Goal: Information Seeking & Learning: Learn about a topic

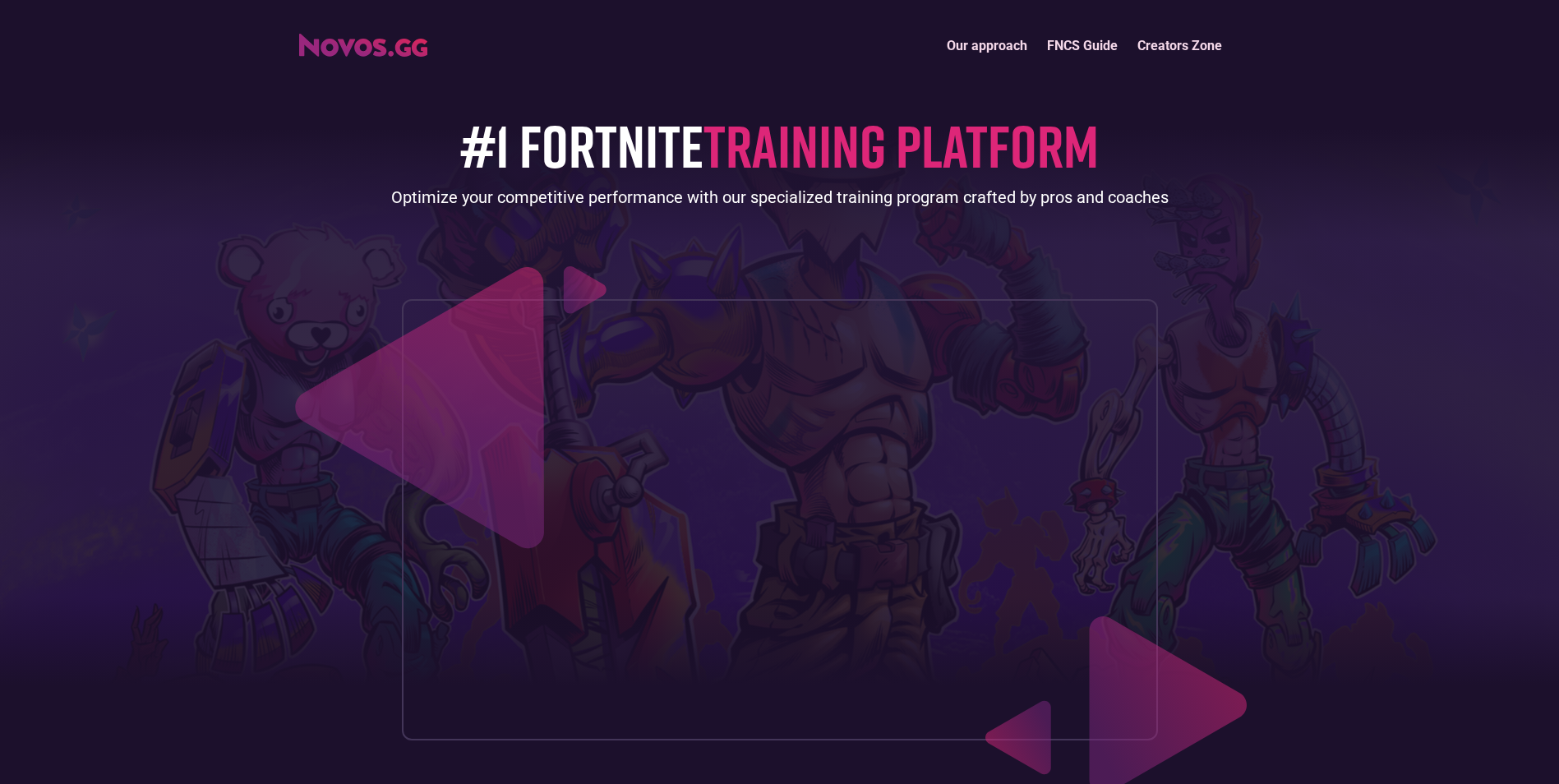
click at [1056, 39] on link "FNCS Guide" at bounding box center [1083, 45] width 90 height 36
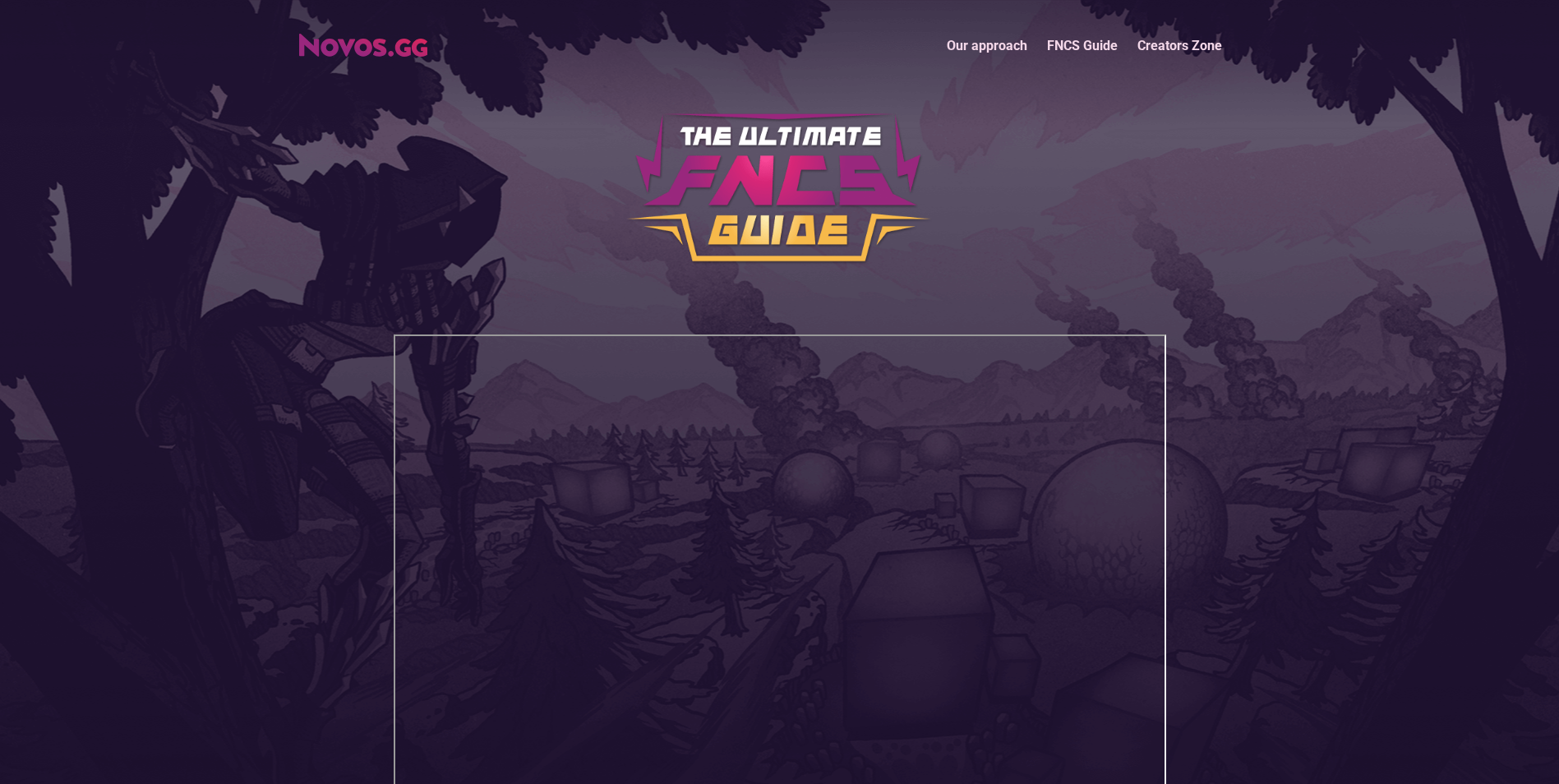
click at [966, 49] on link "Our approach" at bounding box center [987, 45] width 100 height 36
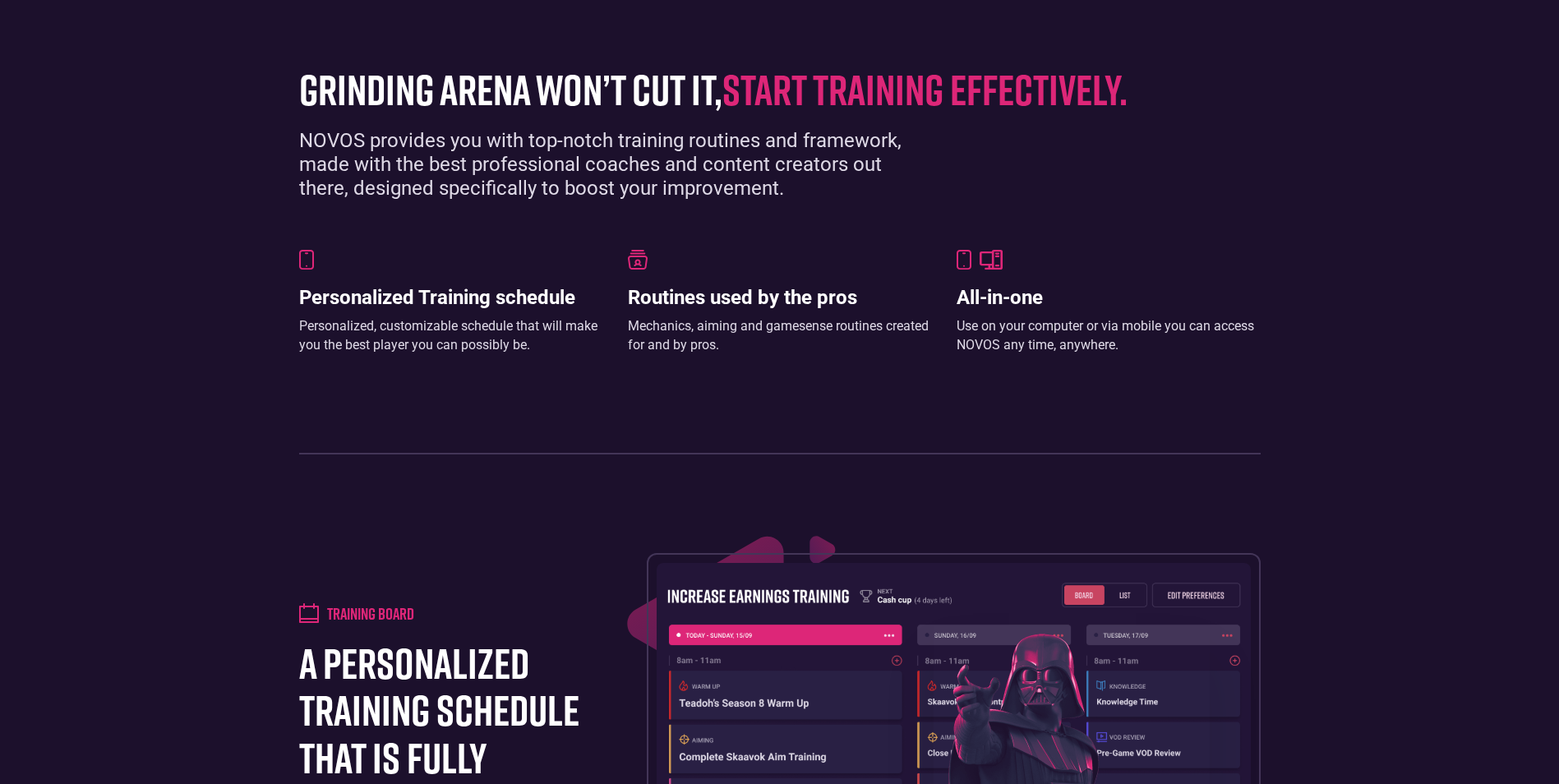
click at [724, 281] on div "Routines used by the pros Mechanics, aiming and gamesense routines created for …" at bounding box center [780, 302] width 304 height 105
click at [626, 265] on div "Personalized Training schedule Personalized, customizable schedule that will ma…" at bounding box center [780, 302] width 962 height 105
click at [674, 342] on div "Mechanics, aiming and gamesense routines created for and by pros." at bounding box center [780, 336] width 304 height 37
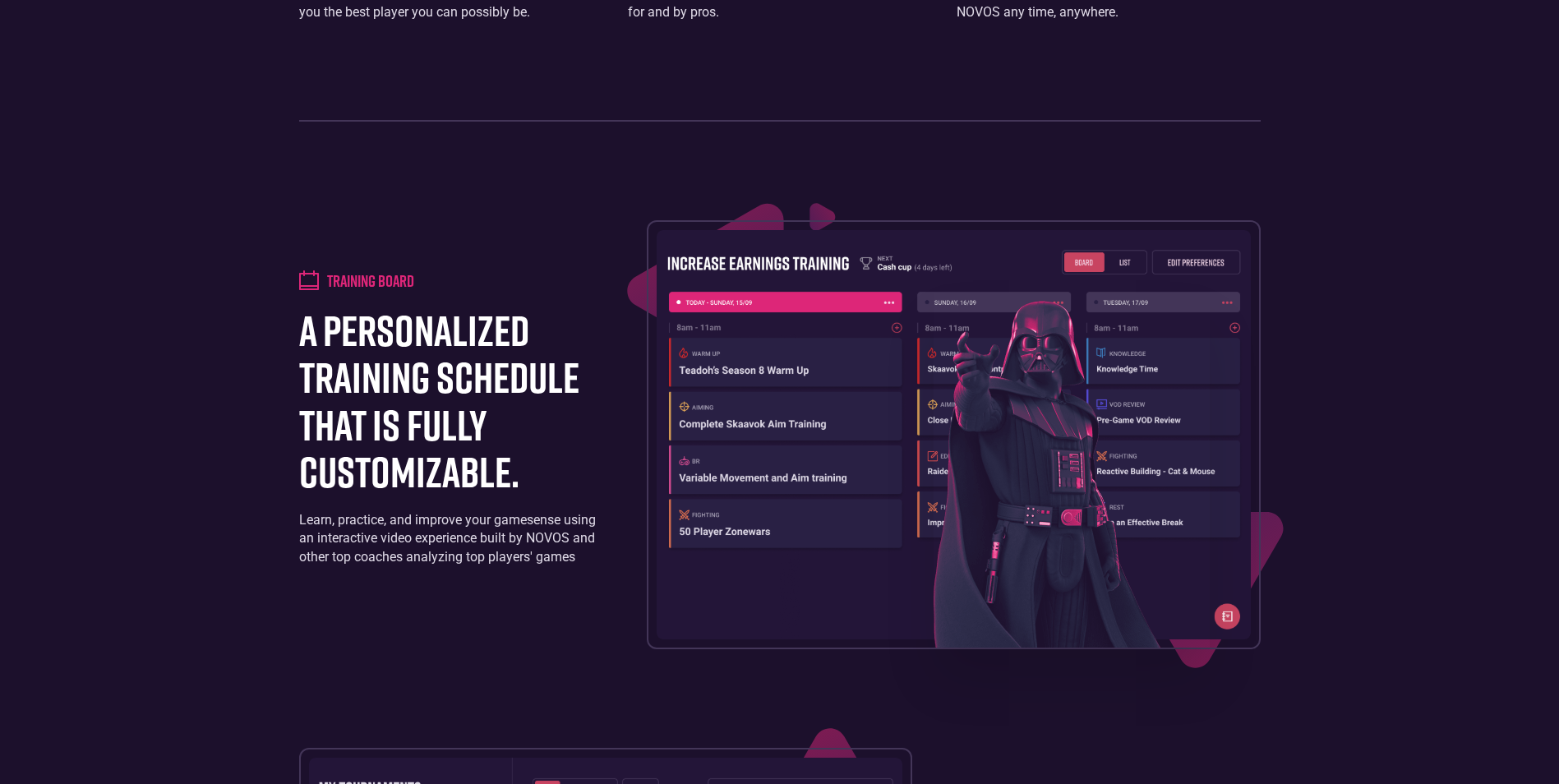
scroll to position [1539, 0]
